Goal: Contribute content

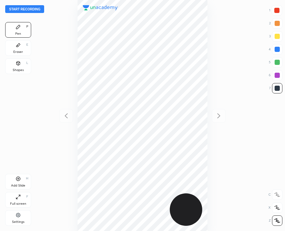
scroll to position [231, 181]
click at [31, 8] on button "Start recording" at bounding box center [24, 9] width 39 height 8
click at [207, 185] on div "01 : 22" at bounding box center [142, 115] width 181 height 231
click at [209, 175] on div "01 : 22" at bounding box center [142, 115] width 181 height 231
click at [206, 184] on div "01 : 24" at bounding box center [142, 115] width 181 height 231
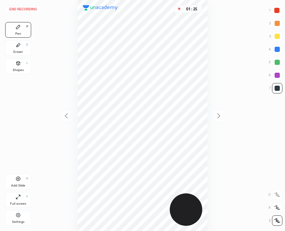
drag, startPoint x: 208, startPoint y: 180, endPoint x: 207, endPoint y: 171, distance: 8.4
click at [208, 170] on div "01 : 25" at bounding box center [142, 115] width 181 height 231
click at [20, 184] on div "Add Slide" at bounding box center [18, 185] width 14 height 3
click at [24, 10] on button "End recording" at bounding box center [23, 9] width 36 height 8
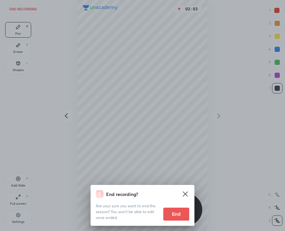
click at [181, 221] on div "End recording? Are your sure you want to end the session? You won’t be able to …" at bounding box center [142, 205] width 104 height 41
click at [179, 215] on button "End" at bounding box center [176, 213] width 26 height 13
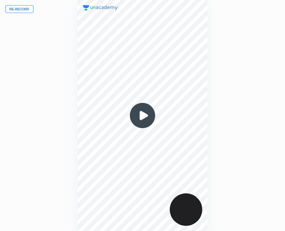
click at [19, 5] on button "Re-record" at bounding box center [19, 9] width 28 height 8
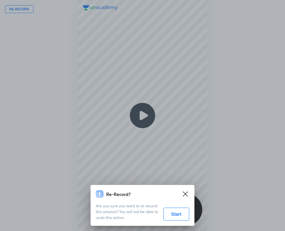
click at [173, 213] on button "Start" at bounding box center [176, 213] width 26 height 13
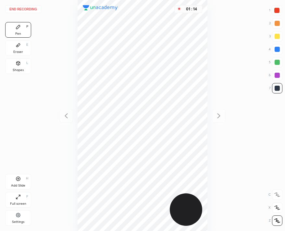
click at [24, 8] on button "End recording" at bounding box center [23, 9] width 36 height 8
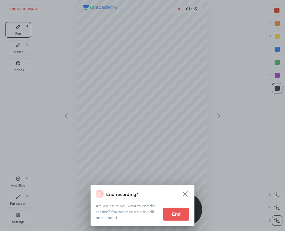
click at [167, 210] on button "End" at bounding box center [176, 213] width 26 height 13
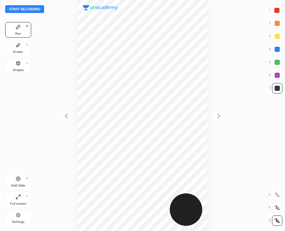
scroll to position [231, 181]
